Goal: Task Accomplishment & Management: Manage account settings

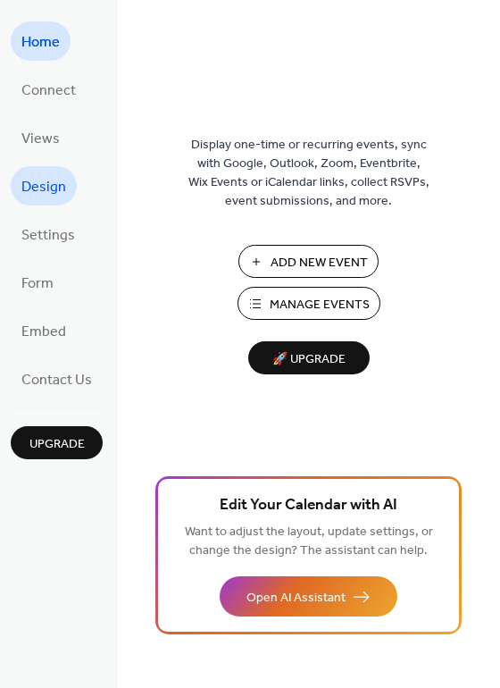
click at [54, 191] on span "Design" at bounding box center [43, 187] width 45 height 29
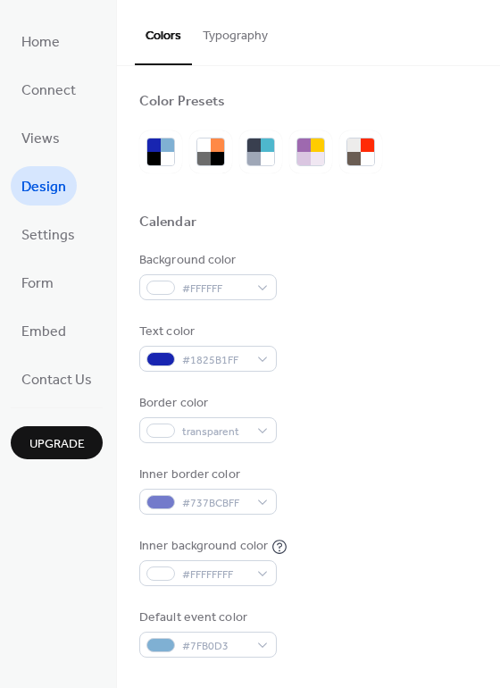
scroll to position [28, 0]
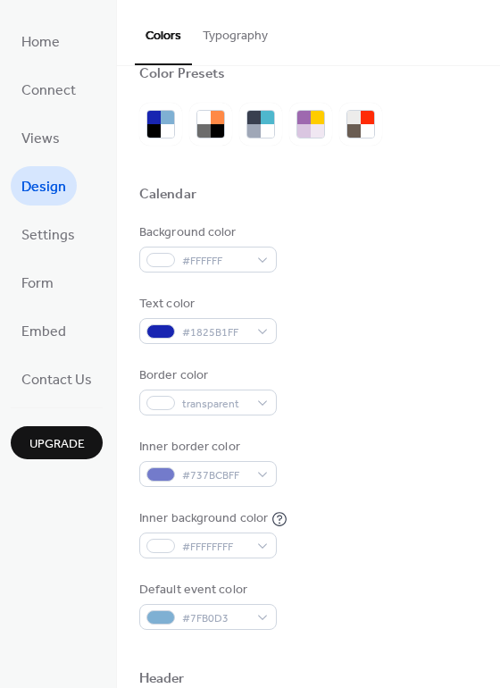
click at [232, 39] on button "Typography" at bounding box center [235, 31] width 87 height 63
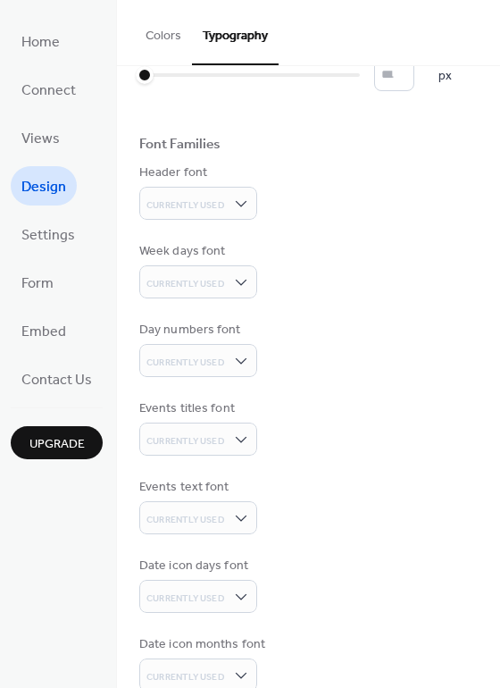
scroll to position [93, 0]
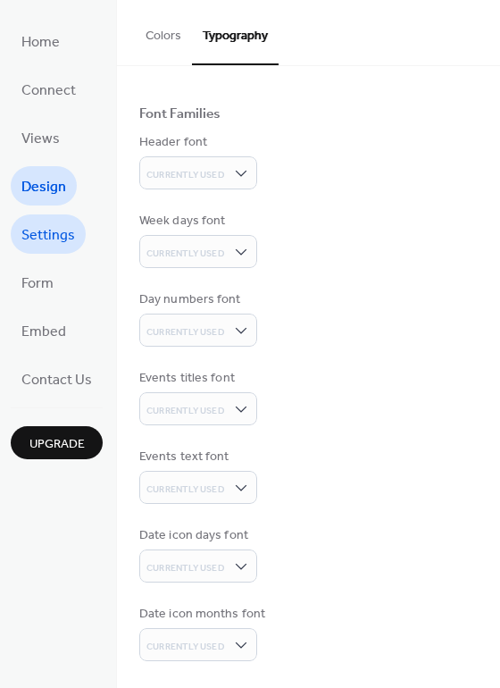
click at [58, 235] on span "Settings" at bounding box center [48, 235] width 54 height 29
